Goal: Check status: Check status

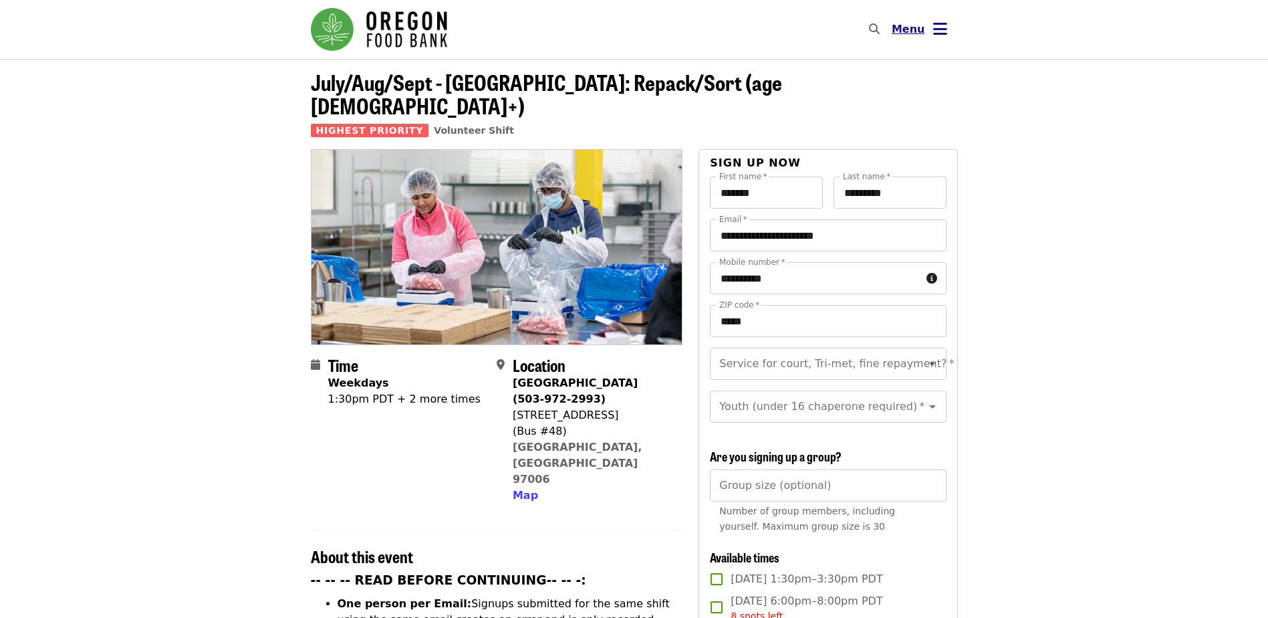
click at [915, 34] on span "Menu" at bounding box center [908, 29] width 33 height 13
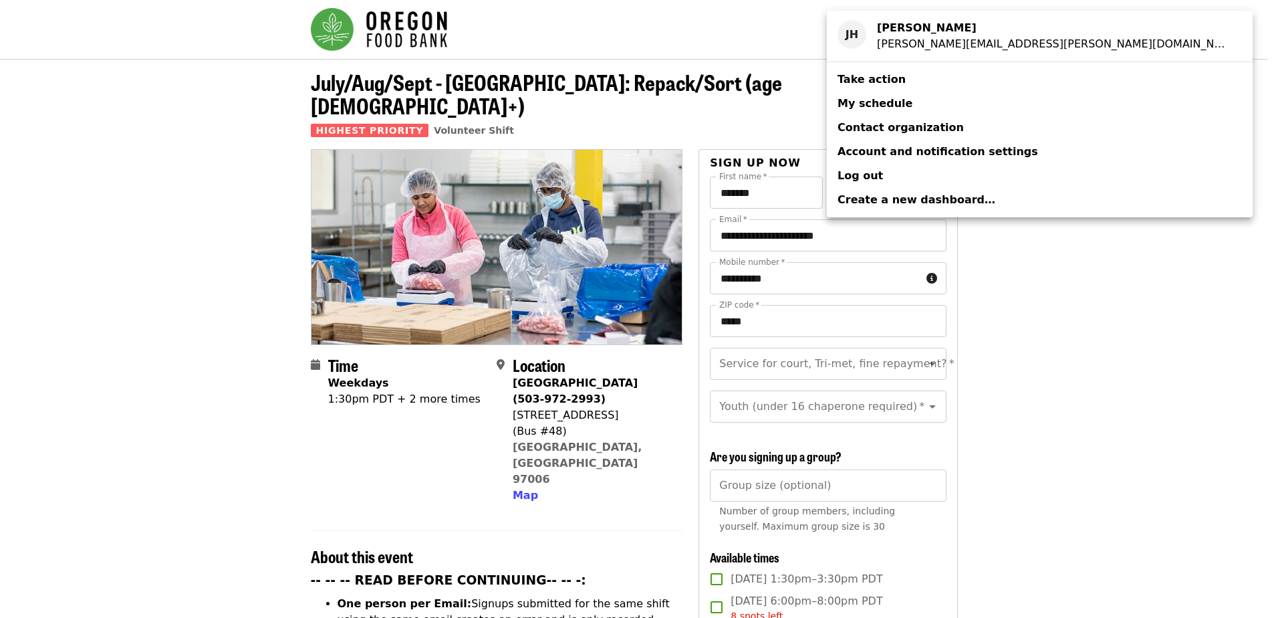
click at [881, 99] on span "My schedule" at bounding box center [874, 103] width 75 height 13
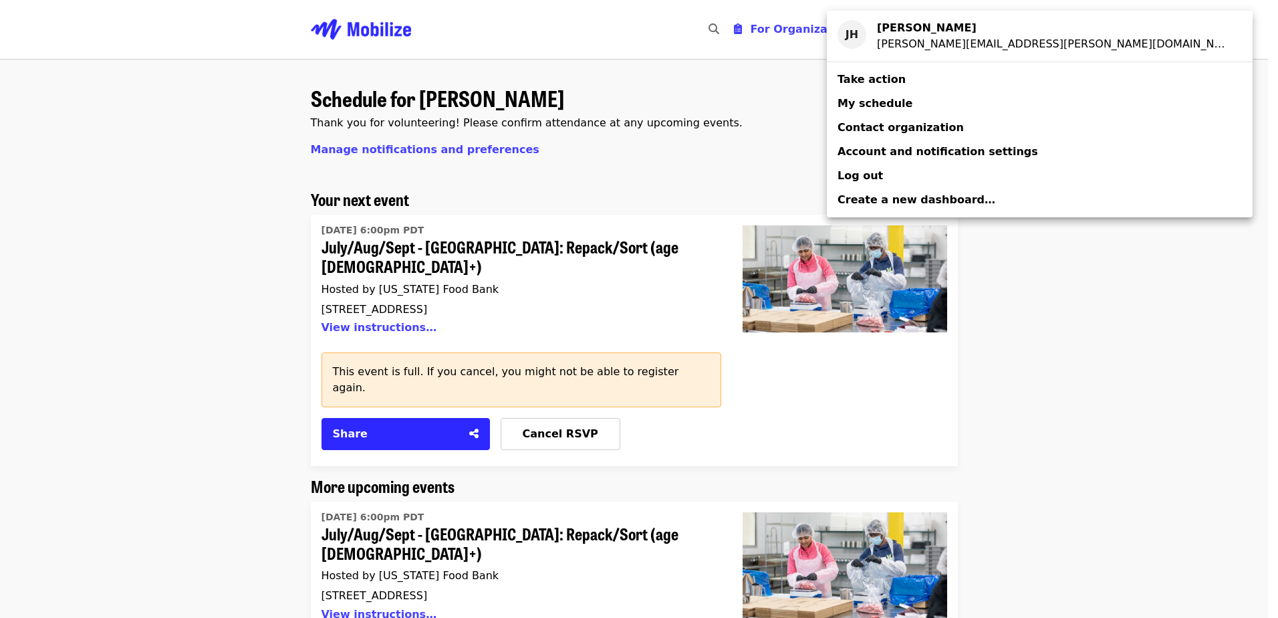
click at [1033, 323] on div "Account menu" at bounding box center [639, 309] width 1278 height 618
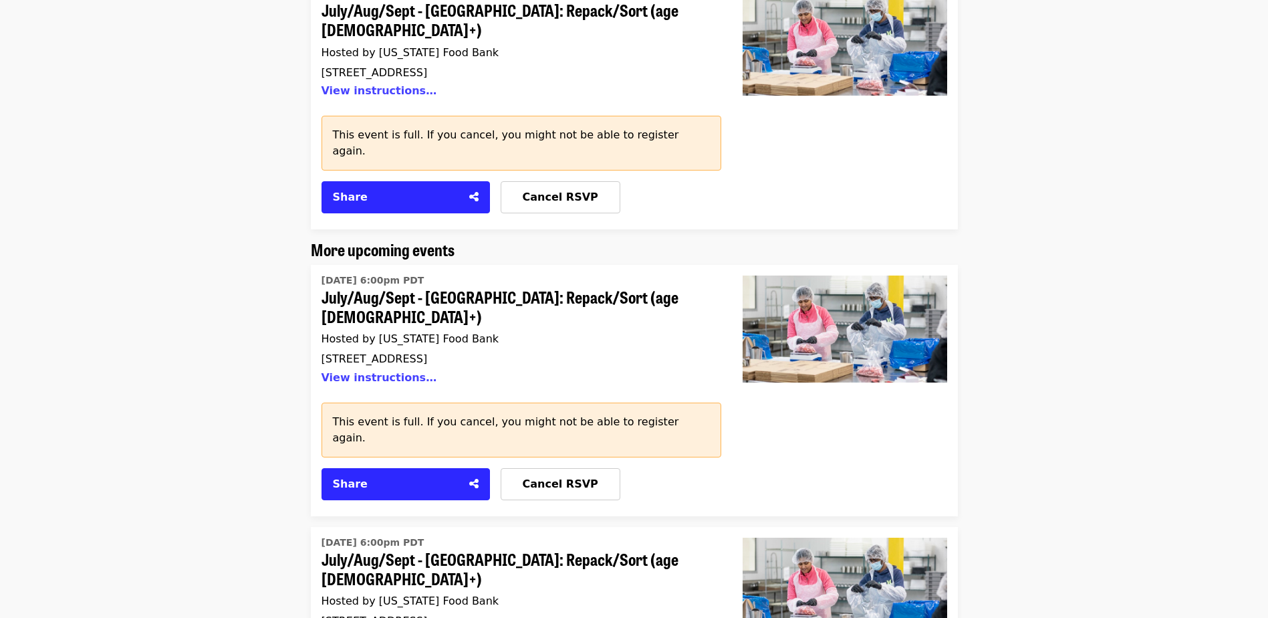
scroll to position [267, 0]
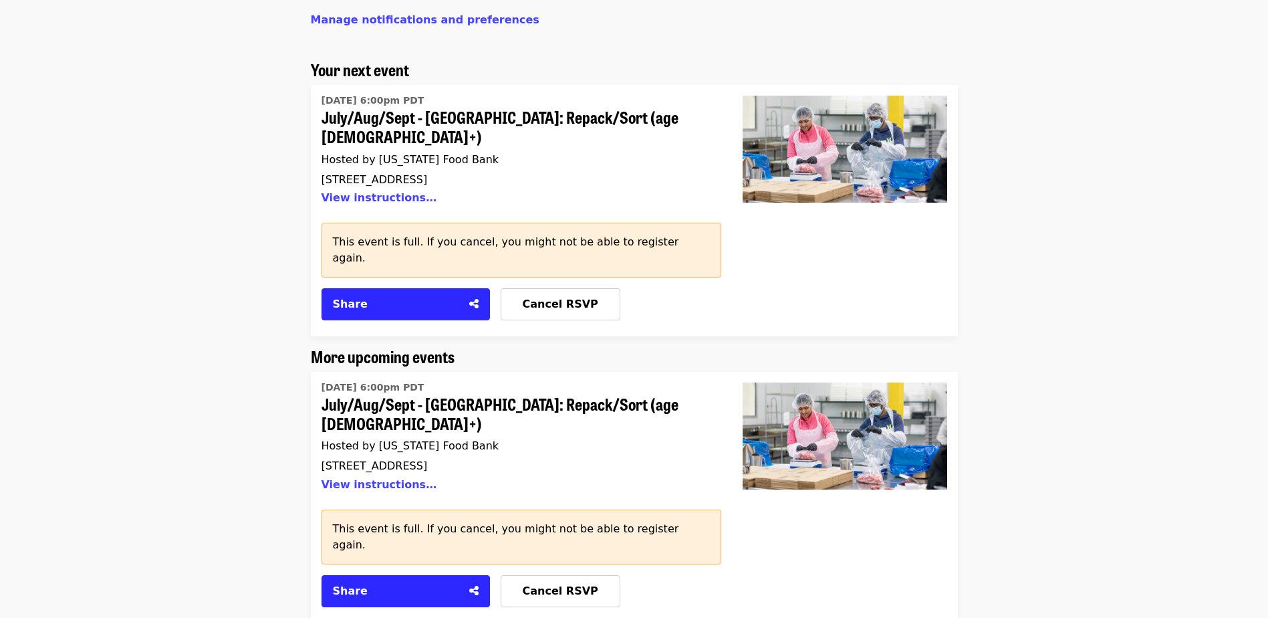
scroll to position [0, 0]
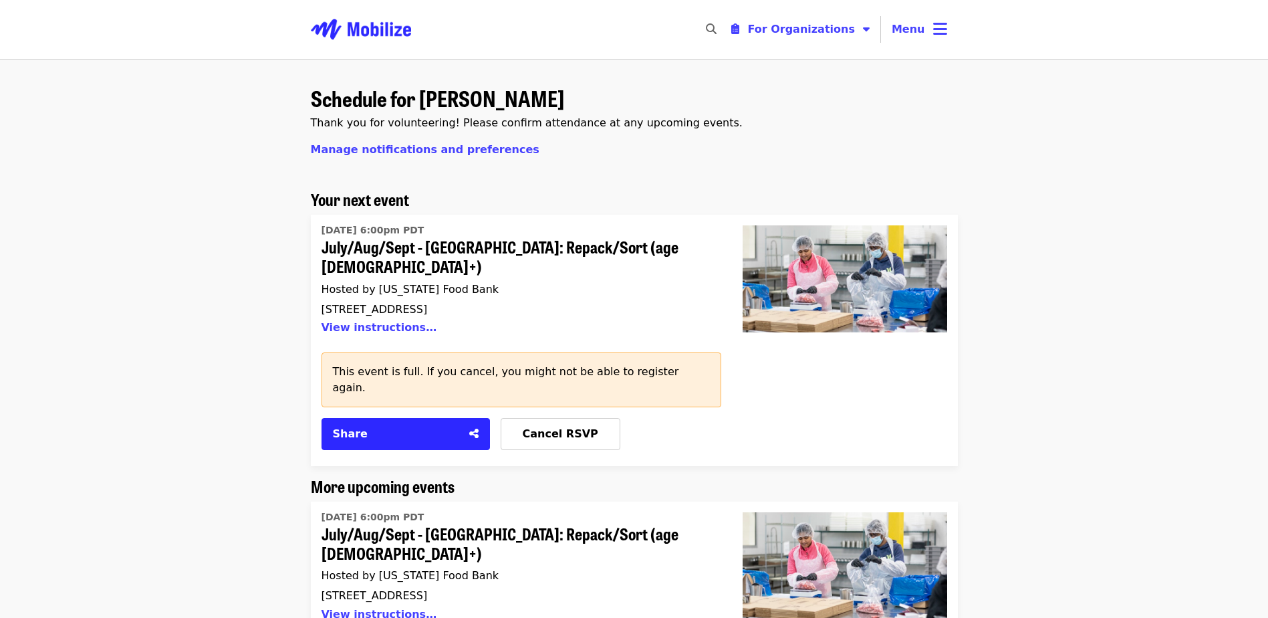
click at [519, 25] on nav "Skip to content ​ For Organizations Menu" at bounding box center [634, 29] width 668 height 59
